Goal: Information Seeking & Learning: Check status

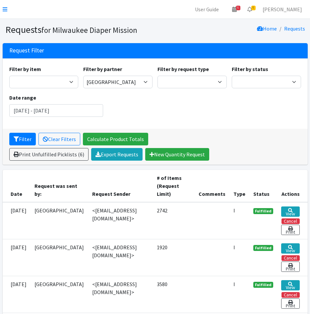
click at [0, 10] on nav "User Guide 6 6 Pick-ups remaining this week View Calendar 6 6 Requests 0 Partne…" at bounding box center [155, 9] width 310 height 19
click at [3, 11] on icon at bounding box center [5, 9] width 5 height 5
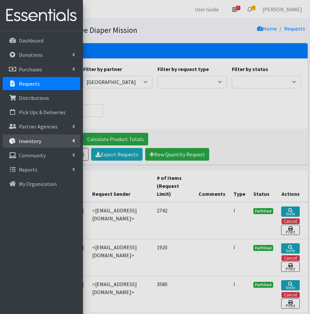
click at [44, 144] on link "Inventory" at bounding box center [42, 140] width 78 height 13
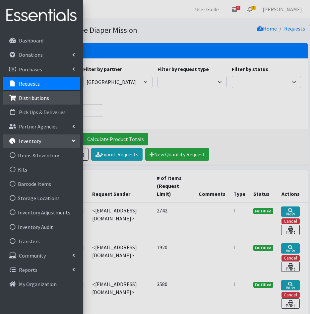
click at [43, 99] on p "Distributions" at bounding box center [34, 98] width 30 height 7
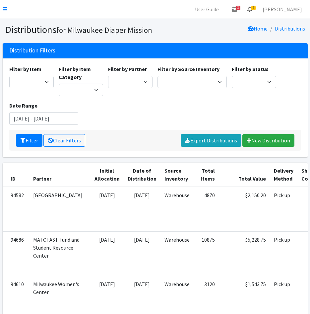
click at [252, 10] on icon at bounding box center [250, 9] width 5 height 5
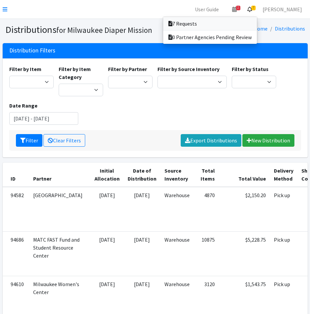
click at [257, 20] on link "7 Requests" at bounding box center [210, 23] width 94 height 13
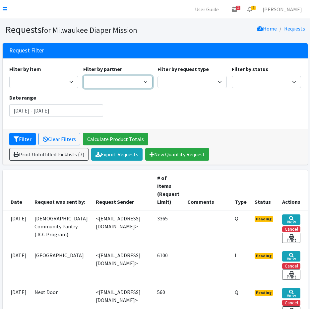
click at [134, 84] on select "Ayuda Mutua MKE Bay View Community Center BOMB Doulas Camp Reunite Cathedral Ce…" at bounding box center [117, 82] width 69 height 13
select select "7450"
click at [83, 76] on select "Ayuda Mutua MKE Bay View Community Center BOMB Doulas Camp Reunite Cathedral Ce…" at bounding box center [117, 82] width 69 height 13
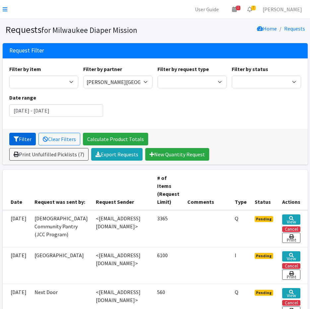
click at [17, 137] on icon "submit" at bounding box center [16, 138] width 5 height 5
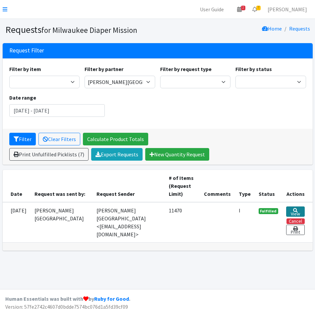
click at [293, 211] on link "View" at bounding box center [295, 211] width 18 height 10
click at [89, 107] on input "[DATE] - [DATE]" at bounding box center [57, 110] width 96 height 13
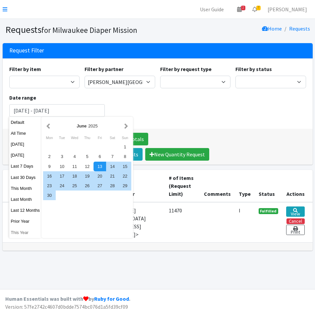
click at [24, 231] on button "This Year" at bounding box center [25, 233] width 33 height 10
type input "January 1, 2025 - December 31, 2025"
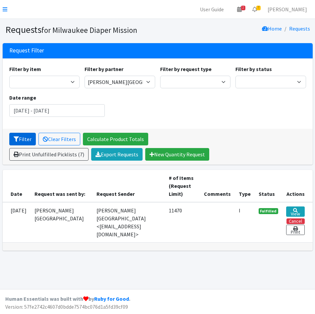
click at [21, 139] on button "Filter" at bounding box center [22, 139] width 27 height 13
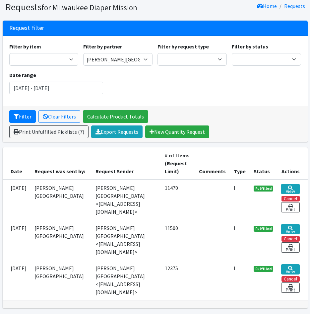
scroll to position [37, 0]
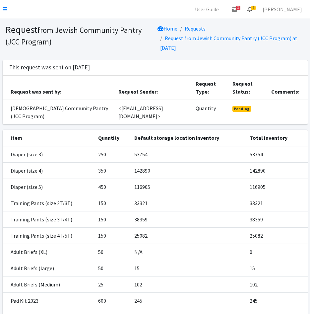
click at [258, 11] on link "7" at bounding box center [249, 9] width 15 height 13
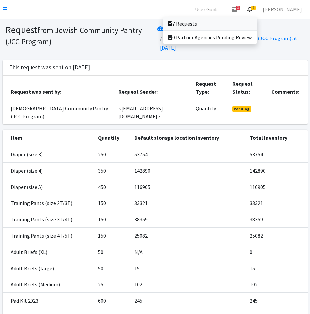
click at [257, 18] on link "7 Requests" at bounding box center [210, 23] width 94 height 13
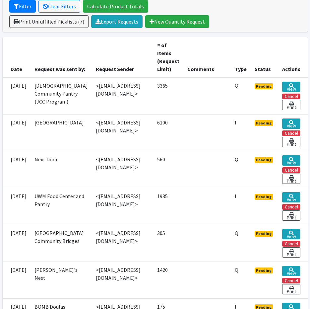
scroll to position [166, 0]
